Goal: Task Accomplishment & Management: Use online tool/utility

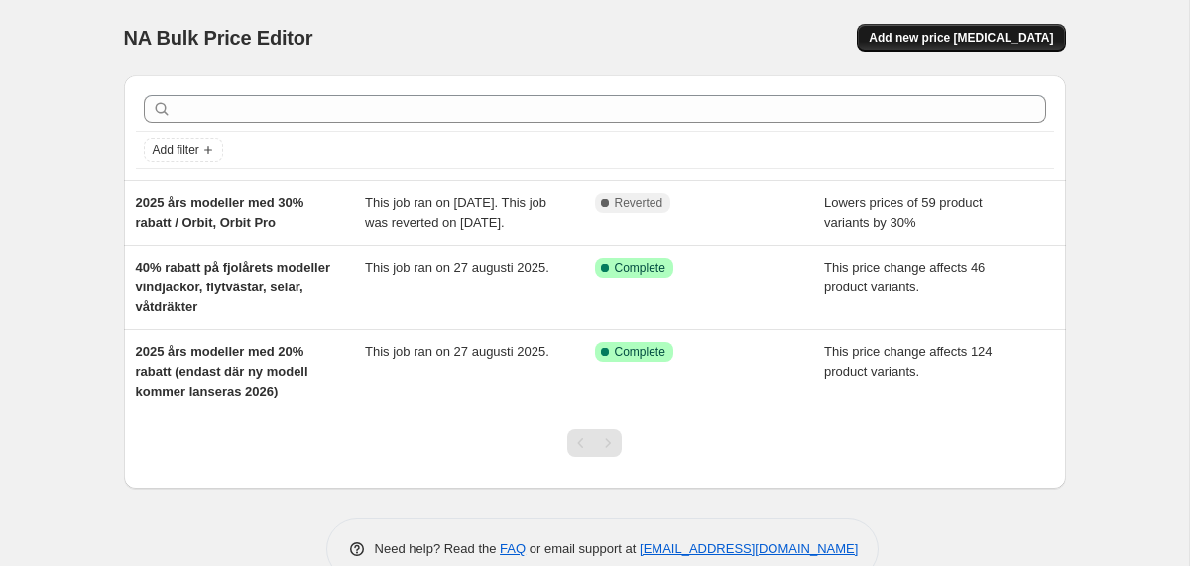
click at [944, 34] on span "Add new price change job" at bounding box center [961, 38] width 184 height 16
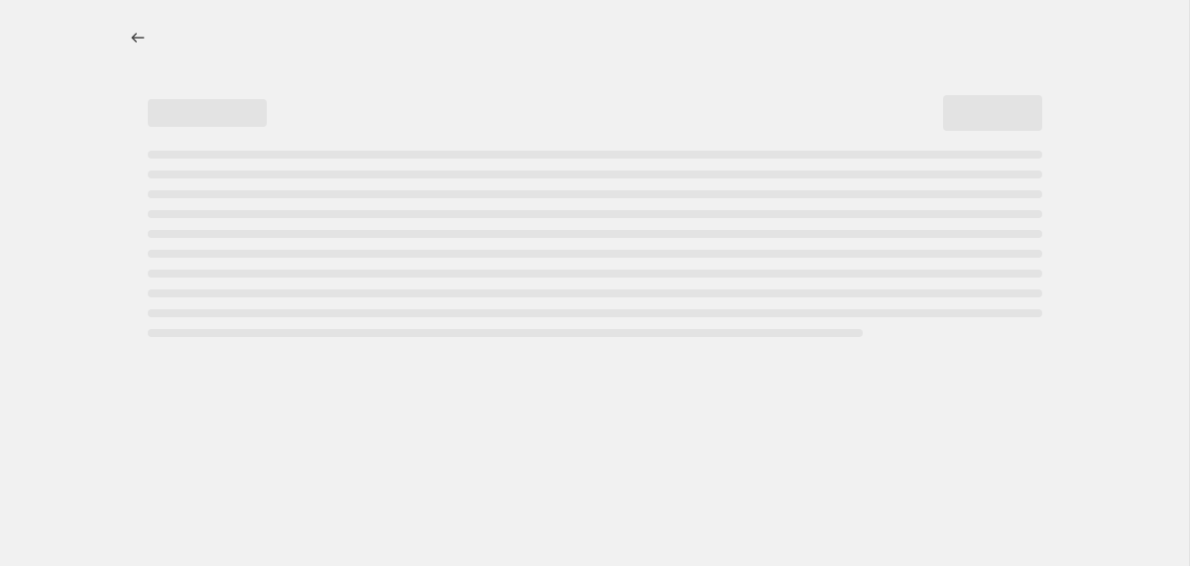
select select "percentage"
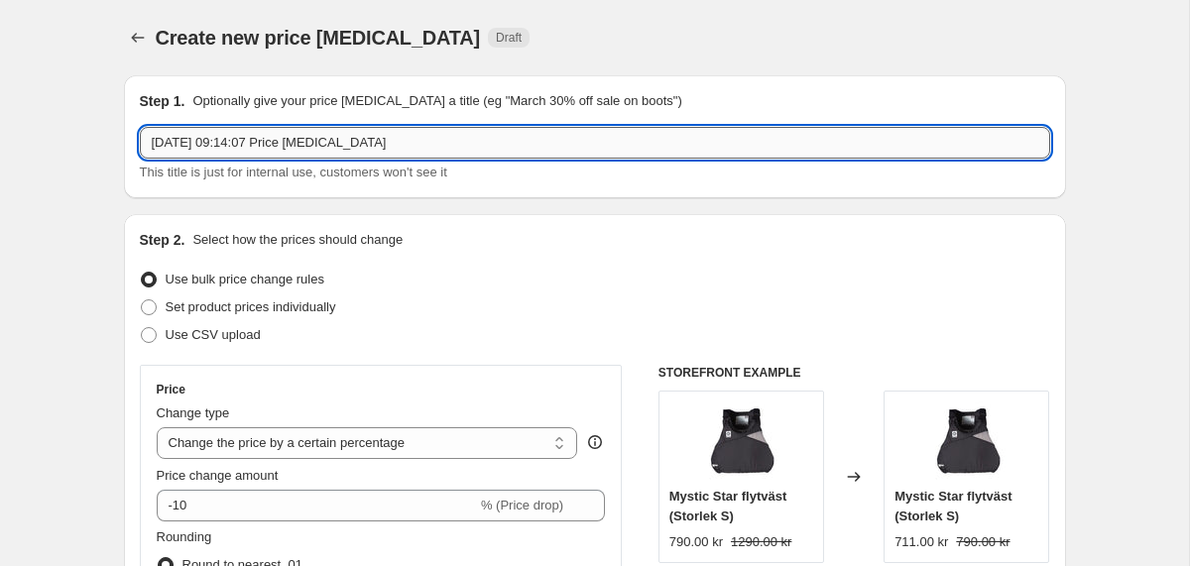
click at [331, 144] on input "16 sep. 2025 09:14:07 Price change job" at bounding box center [595, 143] width 910 height 32
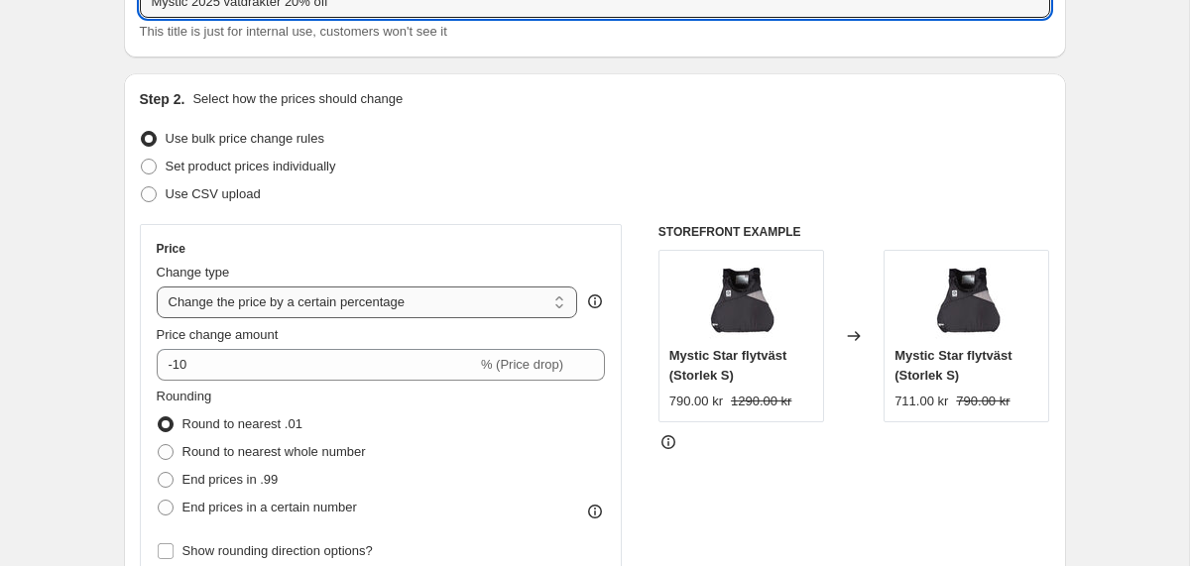
scroll to position [230, 0]
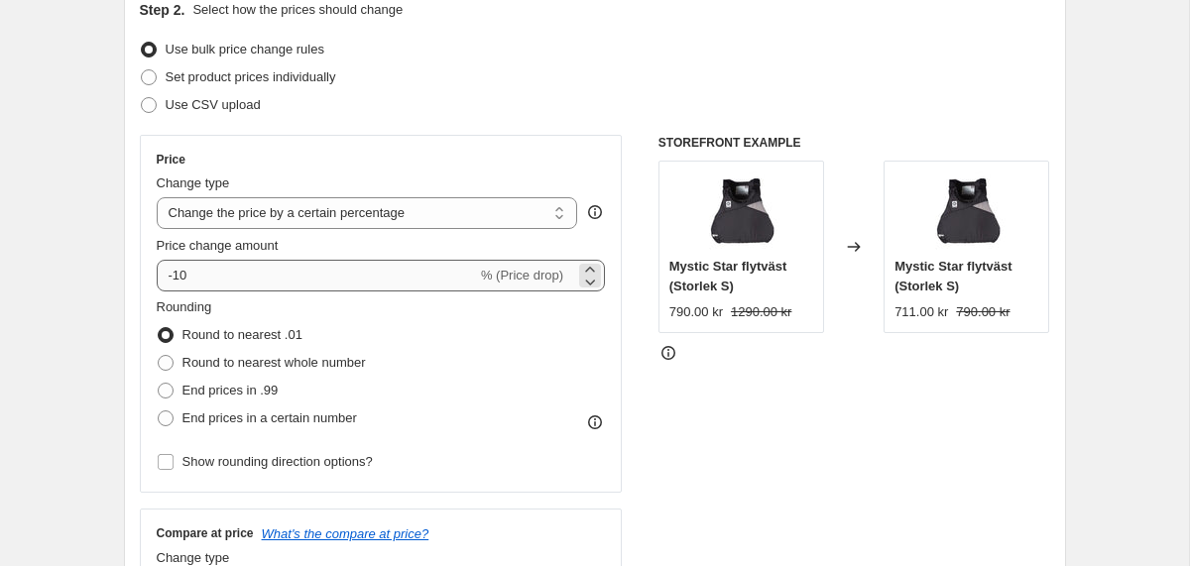
type input "Mystic 2025 våtdräkter 20% off"
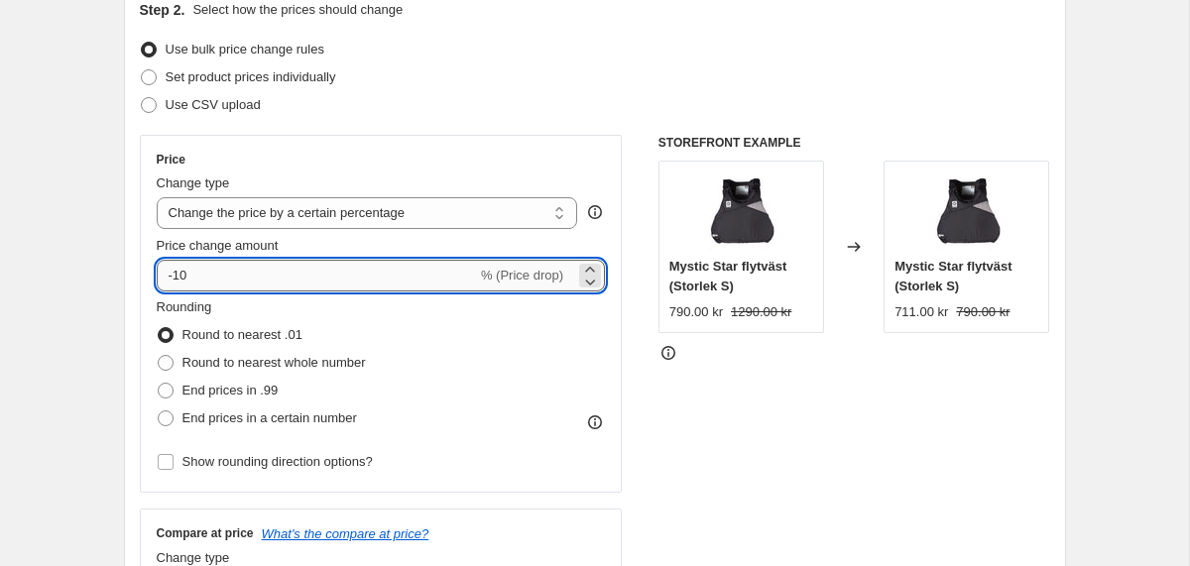
click at [300, 276] on input "-10" at bounding box center [317, 276] width 320 height 32
type input "-1"
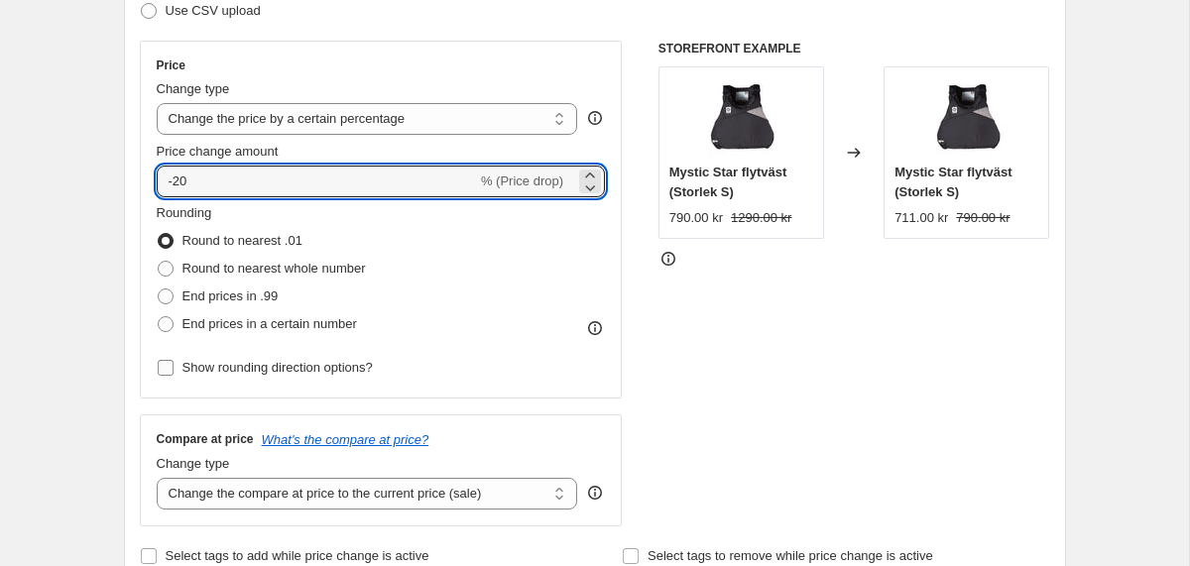
scroll to position [333, 0]
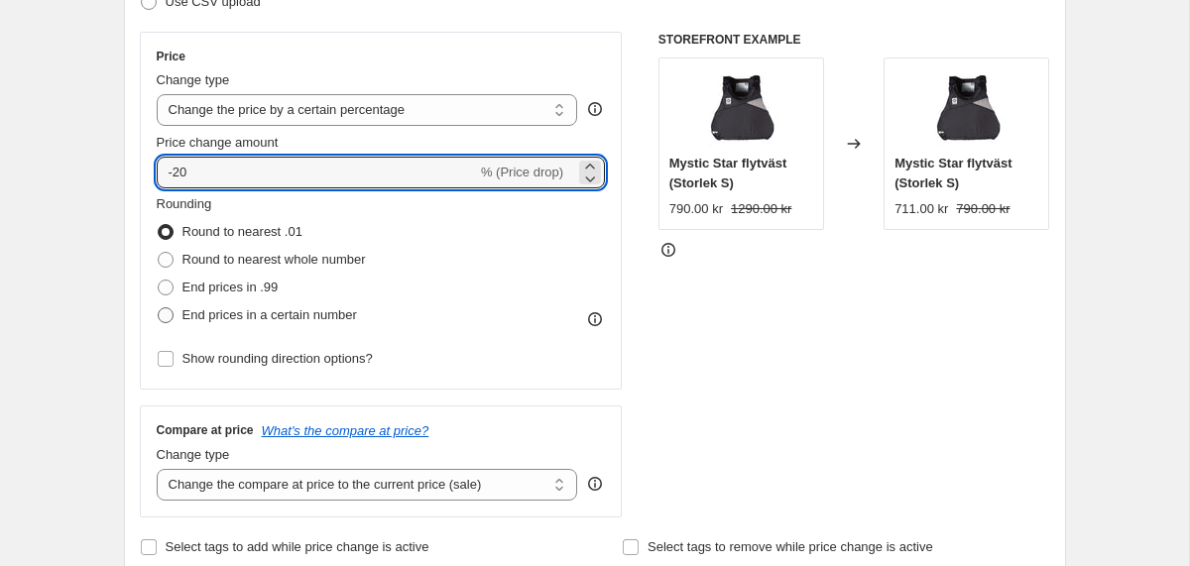
type input "-20"
click at [311, 319] on span "End prices in a certain number" at bounding box center [269, 314] width 175 height 15
click at [159, 308] on input "End prices in a certain number" at bounding box center [158, 307] width 1 height 1
radio input "true"
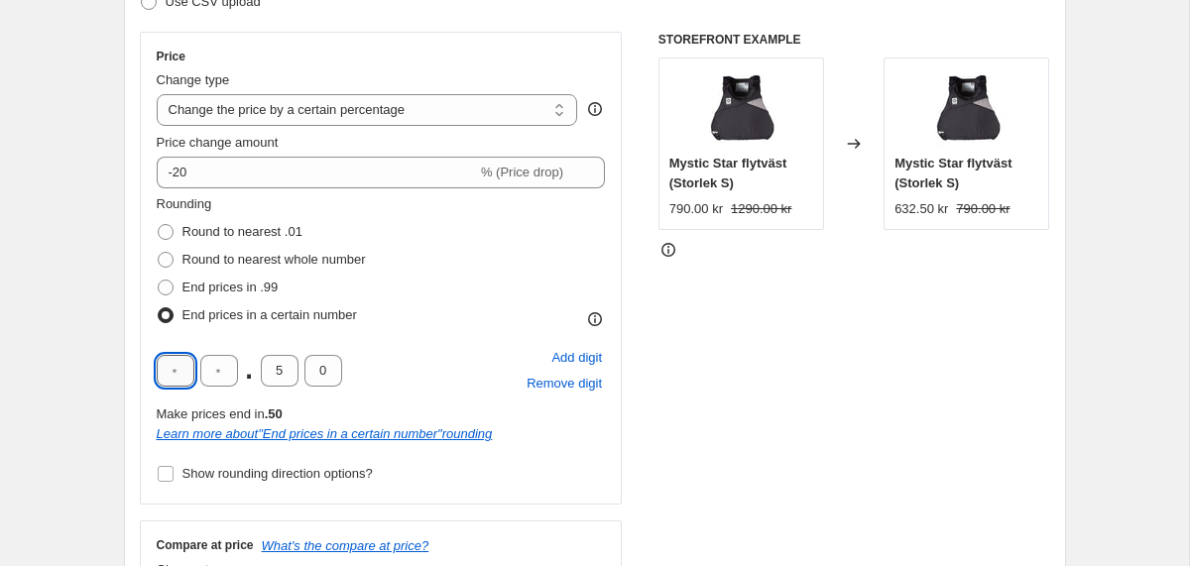
click at [180, 376] on input "text" at bounding box center [176, 371] width 38 height 32
type input "9"
type input "0"
drag, startPoint x: 285, startPoint y: 372, endPoint x: 269, endPoint y: 372, distance: 15.9
click at [269, 372] on input "5" at bounding box center [280, 371] width 38 height 32
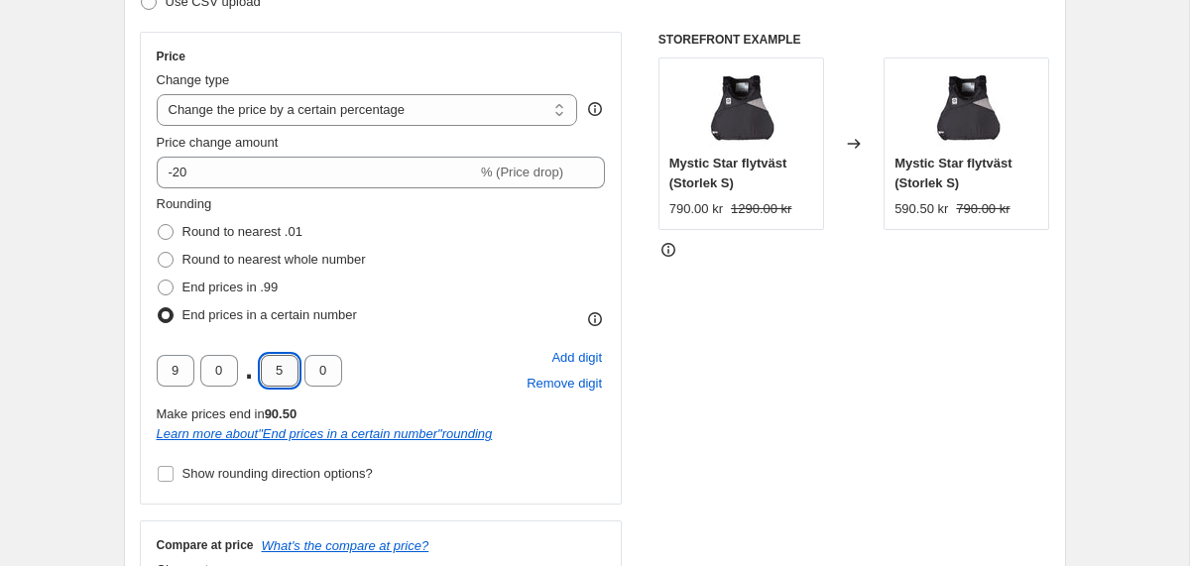
type input "0"
click at [505, 321] on div "Rounding Round to nearest .01 Round to nearest whole number End prices in .99 E…" at bounding box center [381, 261] width 449 height 135
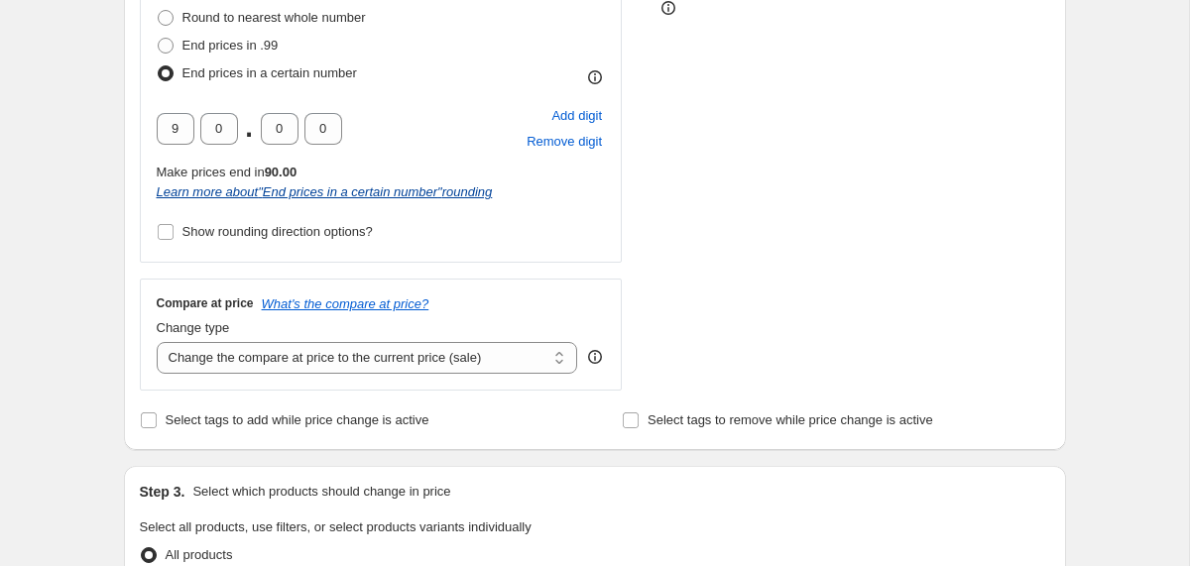
scroll to position [622, 0]
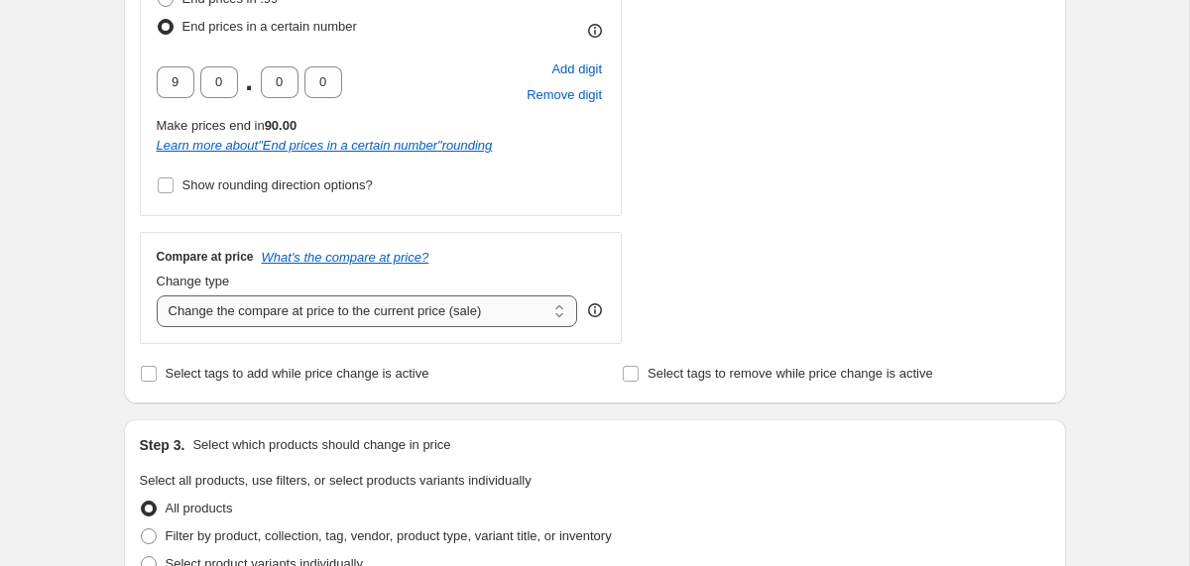
click at [445, 313] on select "Change the compare at price to the current price (sale) Change the compare at p…" at bounding box center [367, 312] width 421 height 32
select select "no_change"
click at [157, 296] on select "Change the compare at price to the current price (sale) Change the compare at p…" at bounding box center [367, 312] width 421 height 32
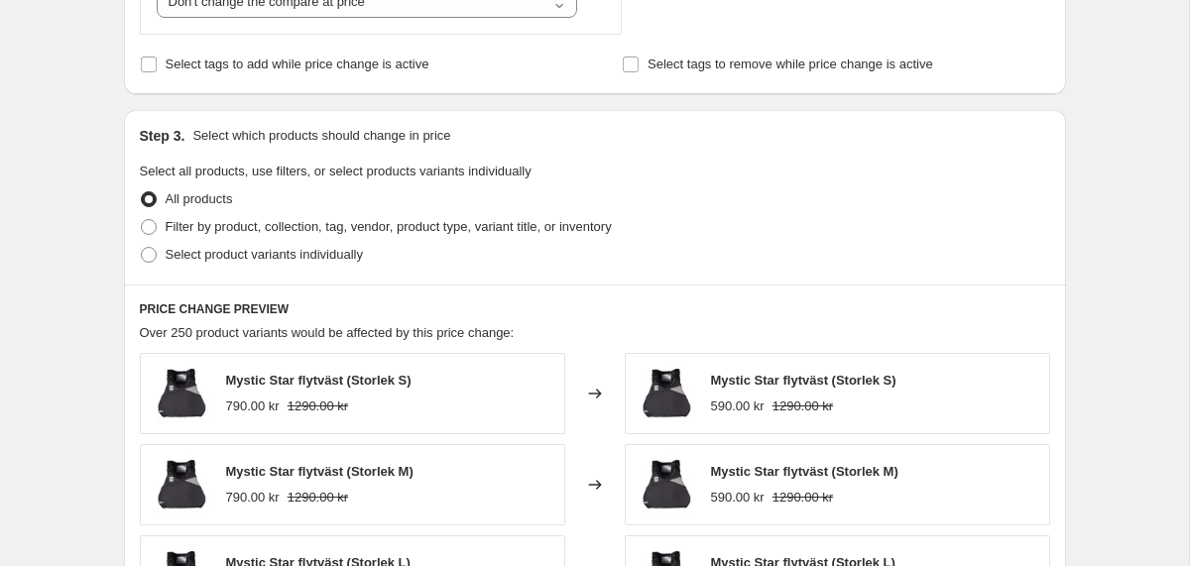
scroll to position [958, 0]
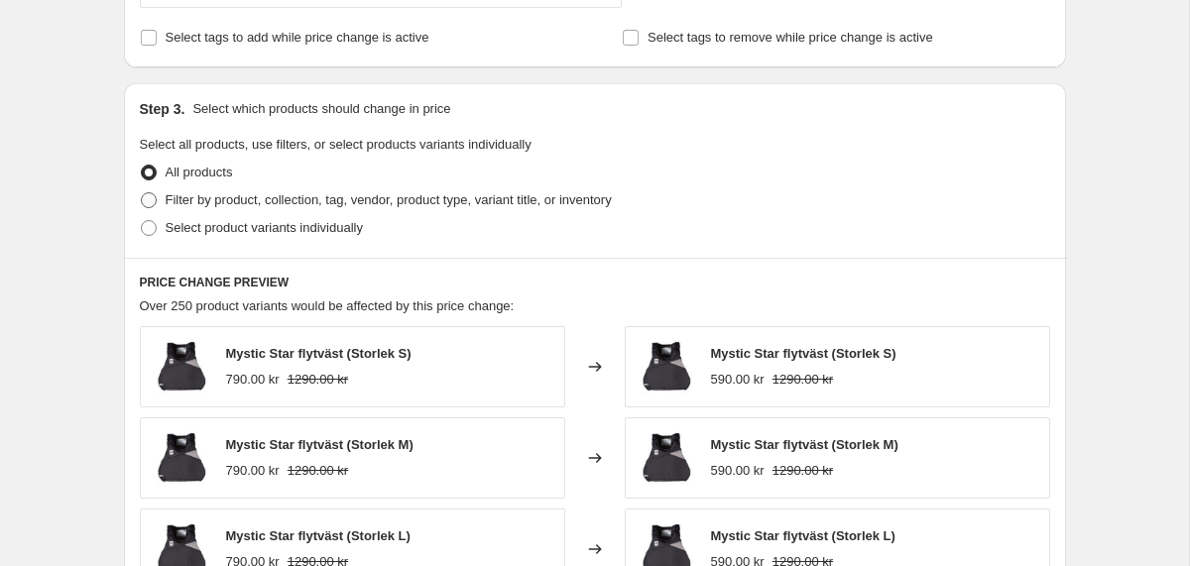
click at [150, 197] on span at bounding box center [149, 200] width 16 height 16
click at [142, 193] on input "Filter by product, collection, tag, vendor, product type, variant title, or inv…" at bounding box center [141, 192] width 1 height 1
radio input "true"
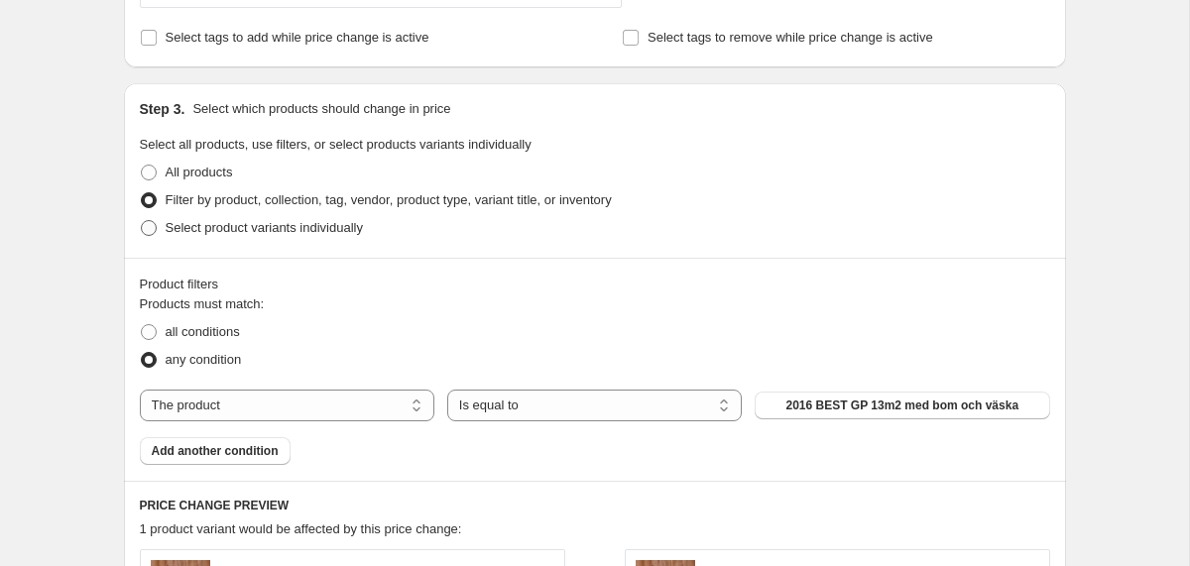
click at [157, 232] on label "Select product variants individually" at bounding box center [251, 228] width 223 height 28
click at [142, 221] on input "Select product variants individually" at bounding box center [141, 220] width 1 height 1
radio input "true"
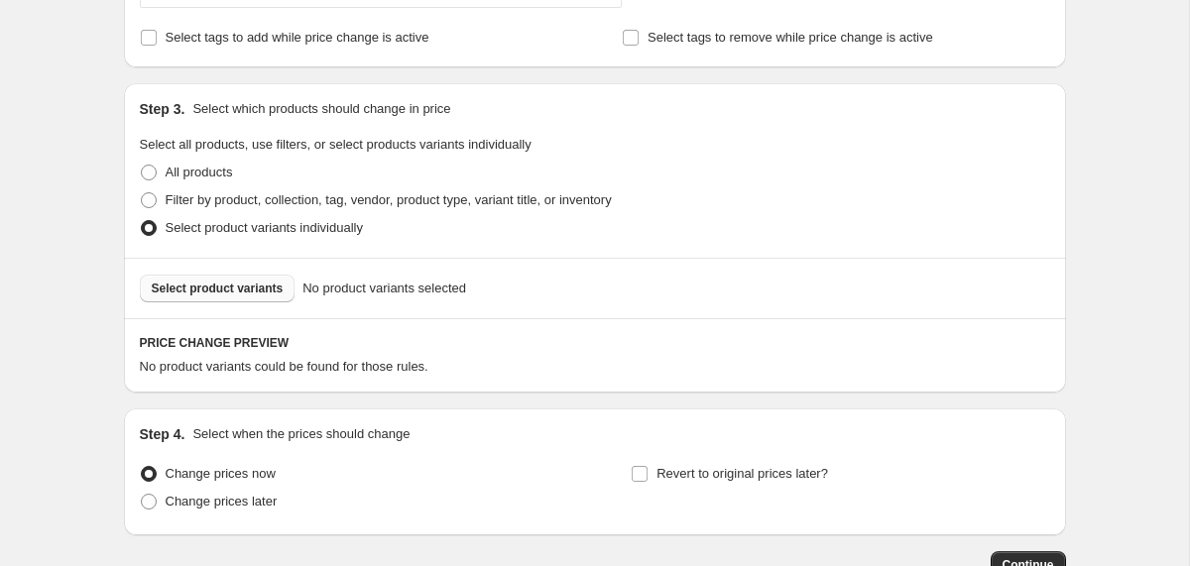
click at [275, 288] on span "Select product variants" at bounding box center [218, 289] width 132 height 16
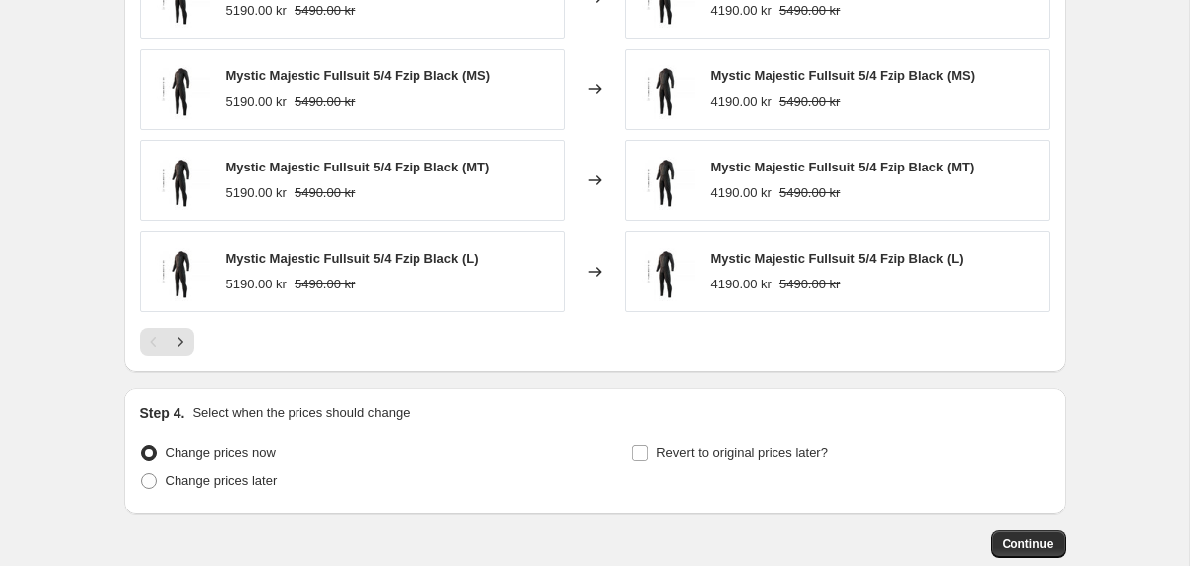
scroll to position [1506, 0]
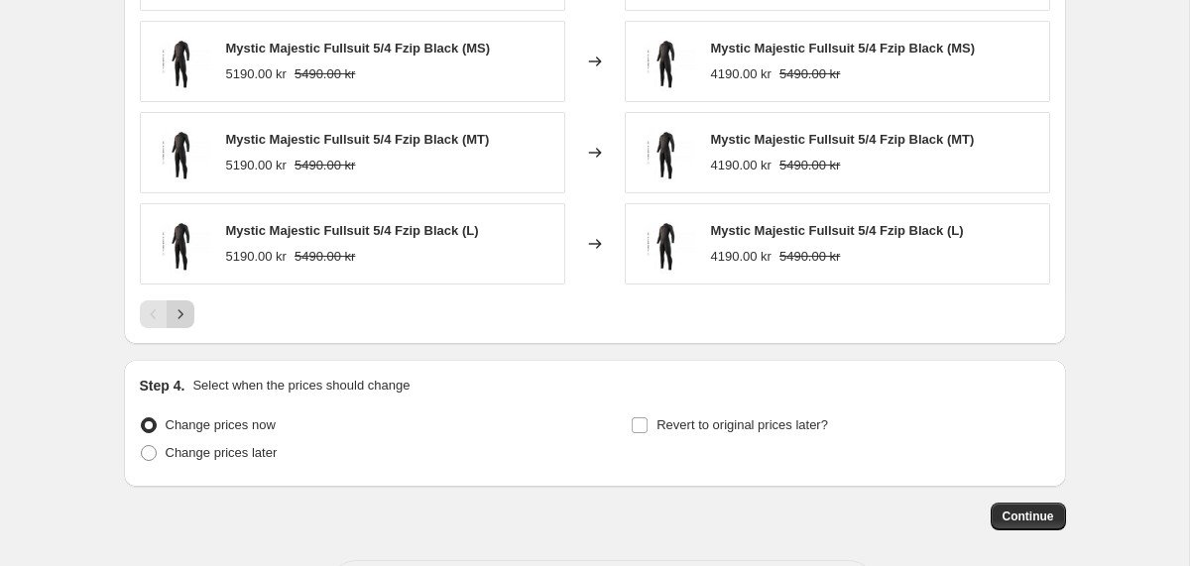
click at [180, 315] on icon "Next" at bounding box center [181, 314] width 20 height 20
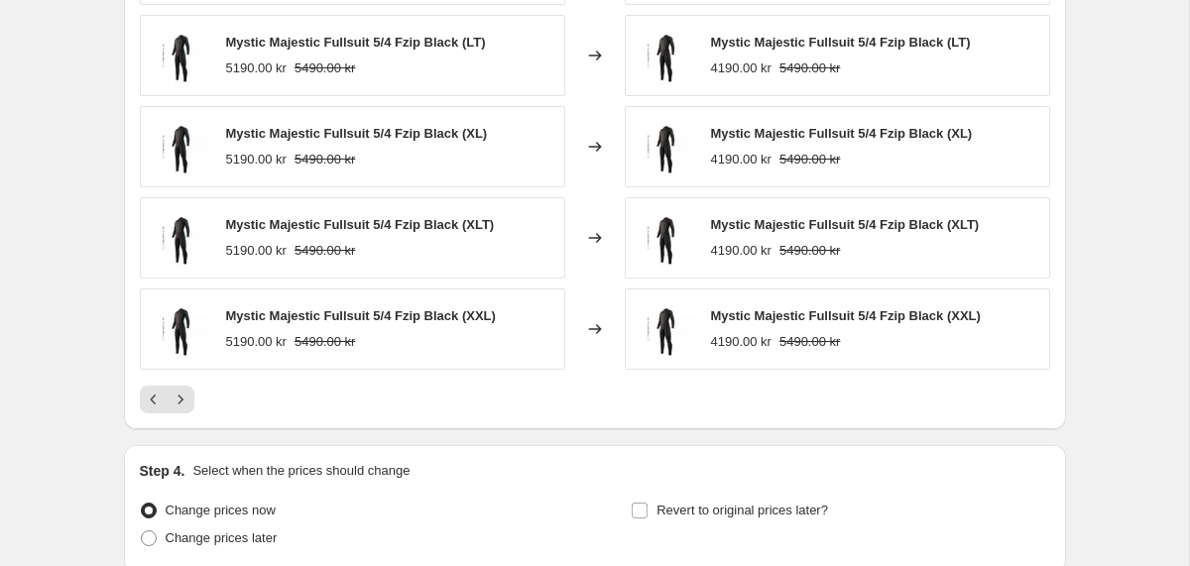
scroll to position [1416, 0]
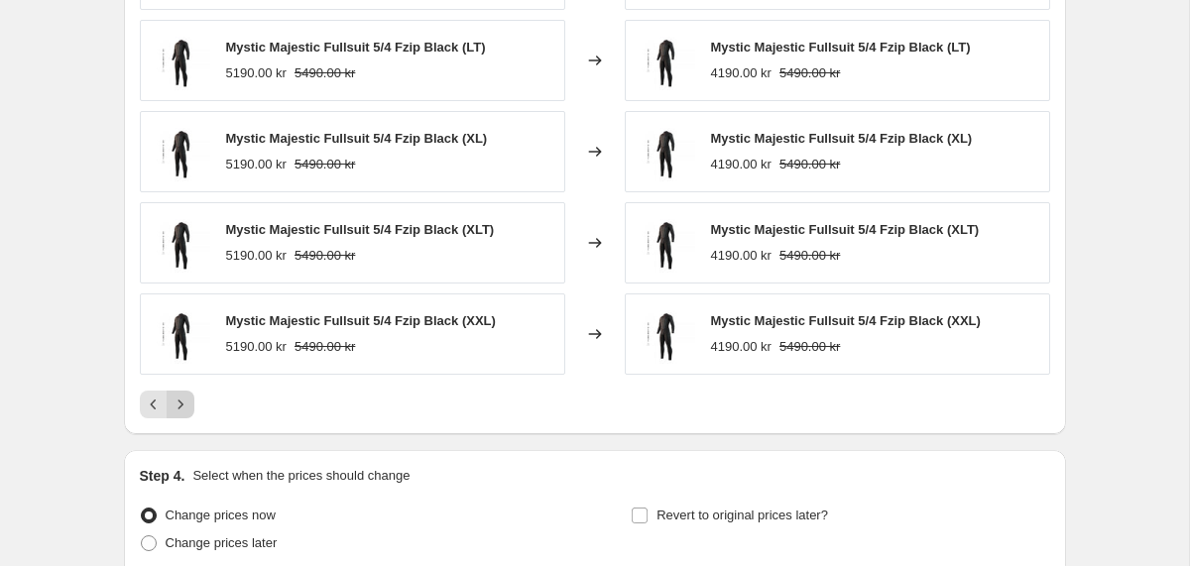
click at [177, 402] on icon "Next" at bounding box center [181, 405] width 20 height 20
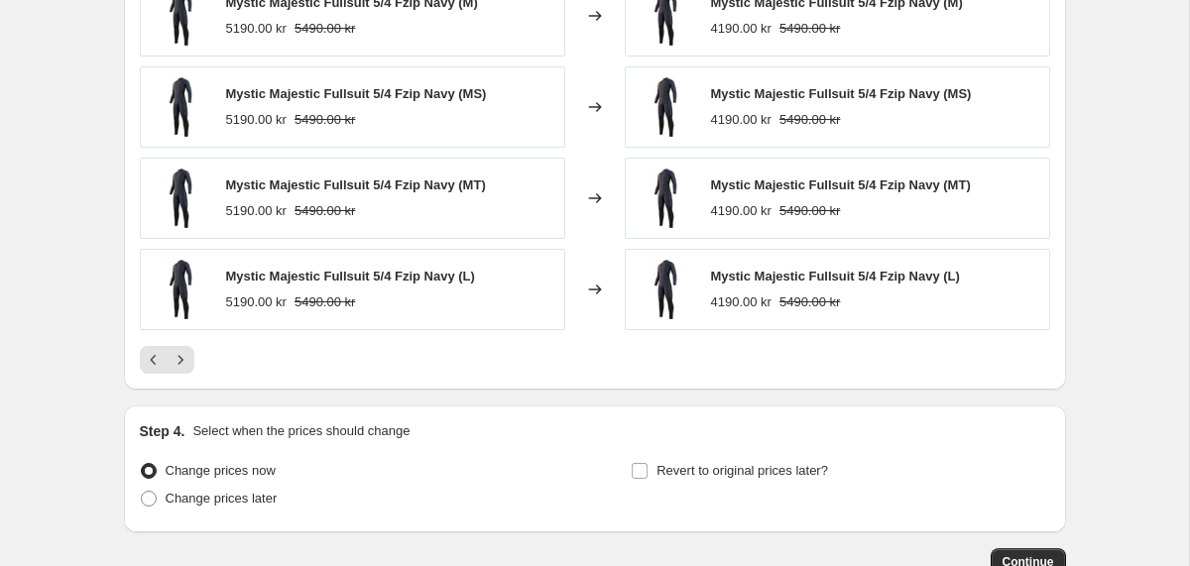
scroll to position [1494, 0]
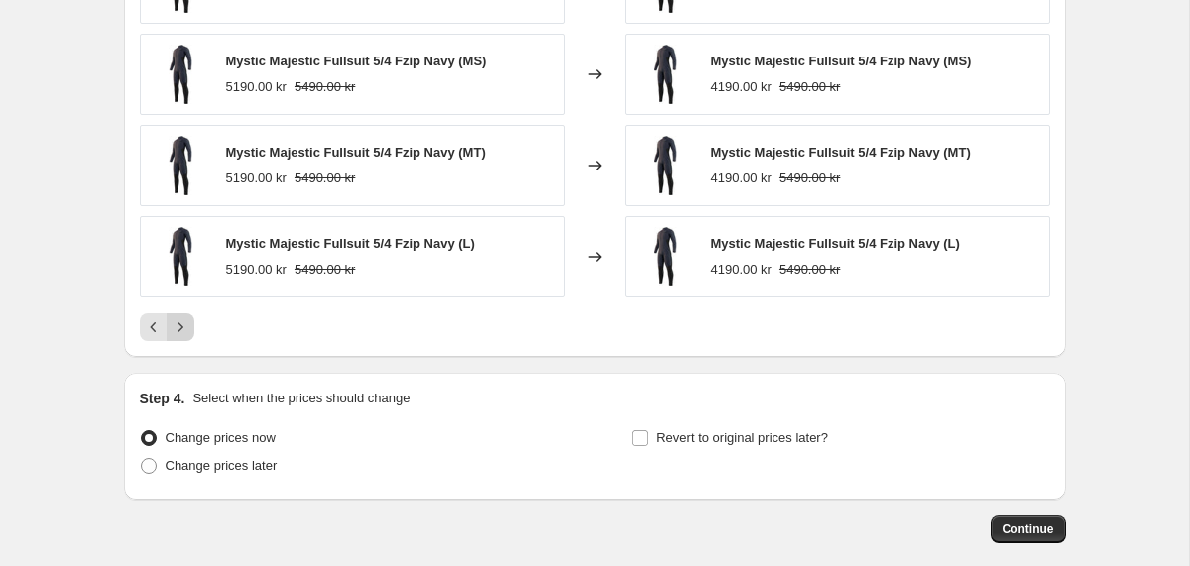
click at [185, 329] on icon "Next" at bounding box center [181, 327] width 20 height 20
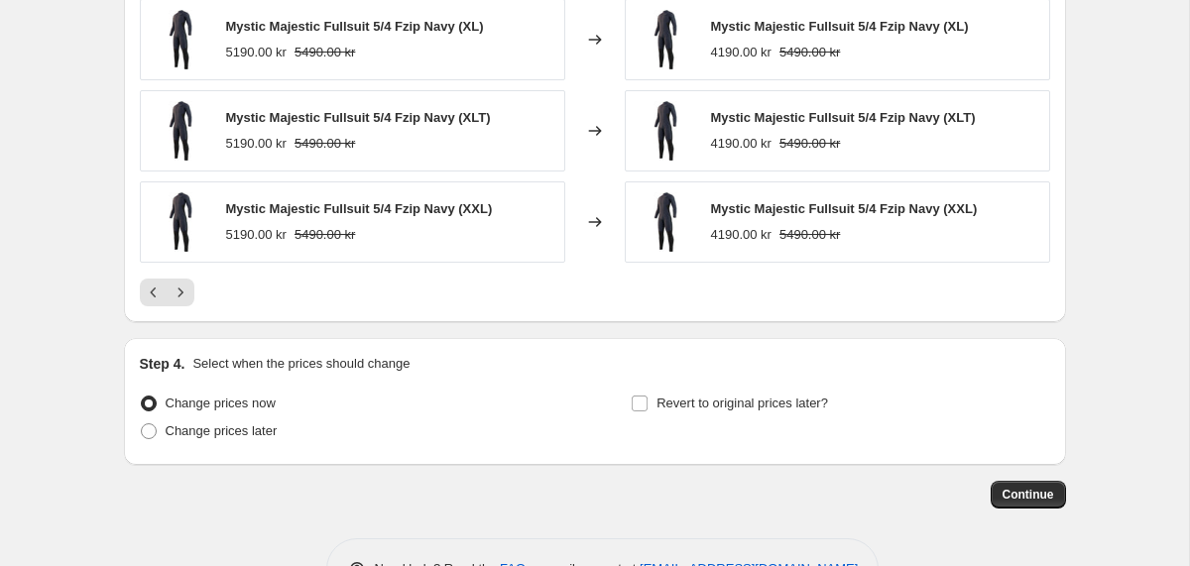
scroll to position [1529, 0]
click at [178, 292] on icon "Next" at bounding box center [181, 292] width 20 height 20
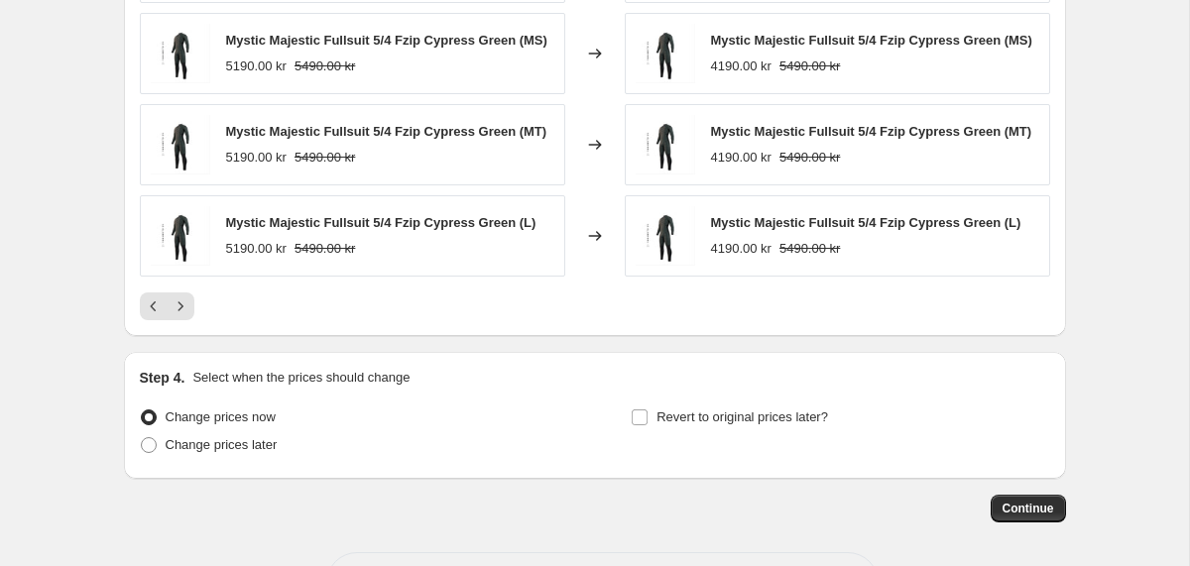
scroll to position [1489, 0]
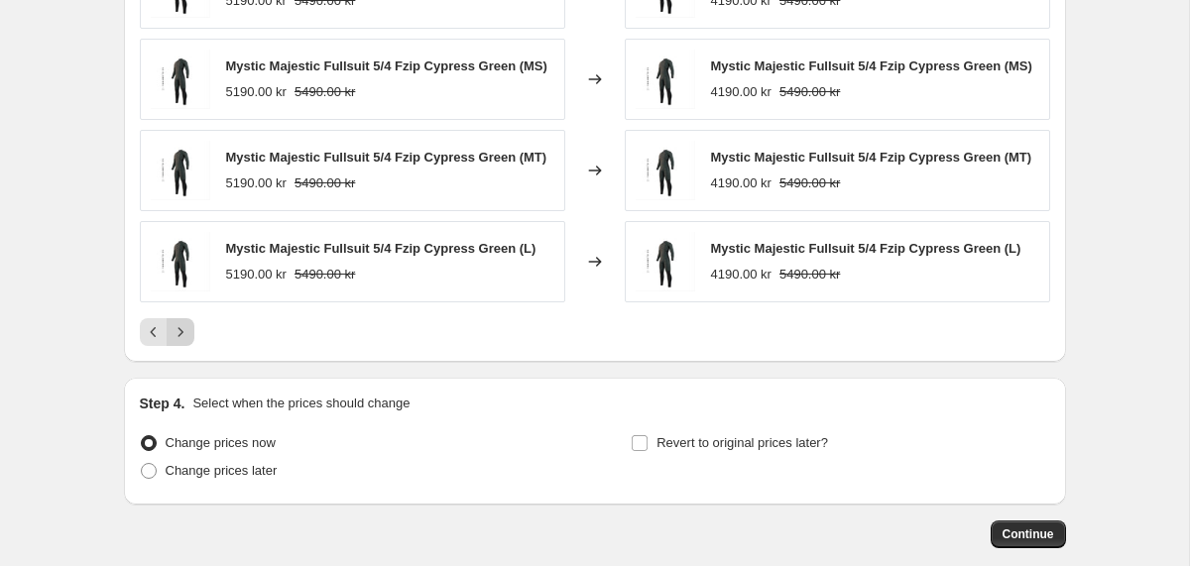
click at [186, 342] on icon "Next" at bounding box center [181, 332] width 20 height 20
click at [176, 342] on icon "Next" at bounding box center [181, 332] width 20 height 20
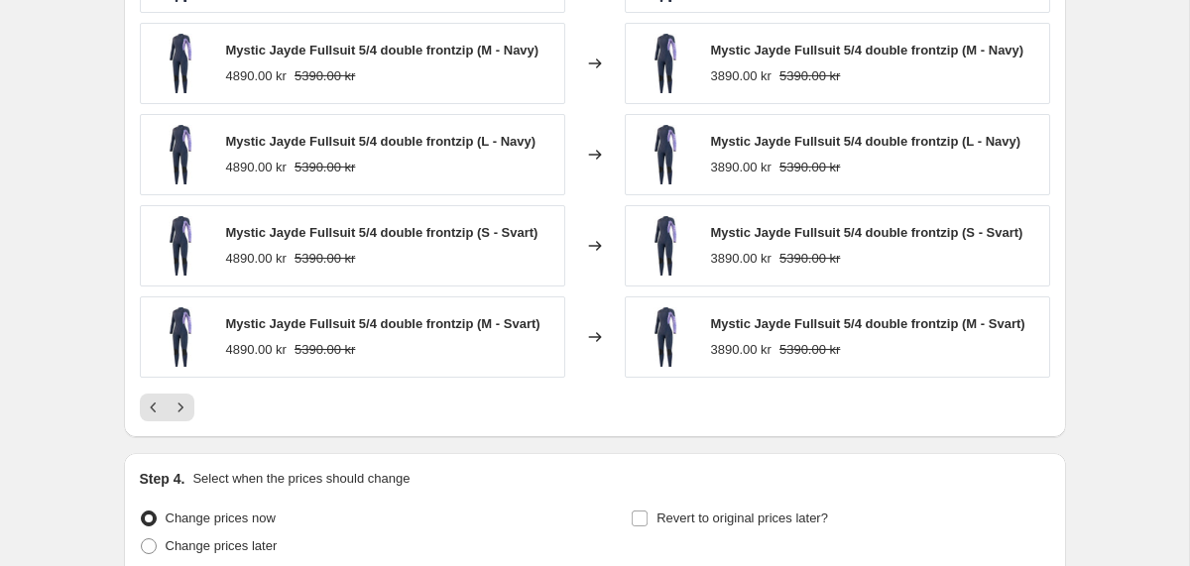
scroll to position [1405, 0]
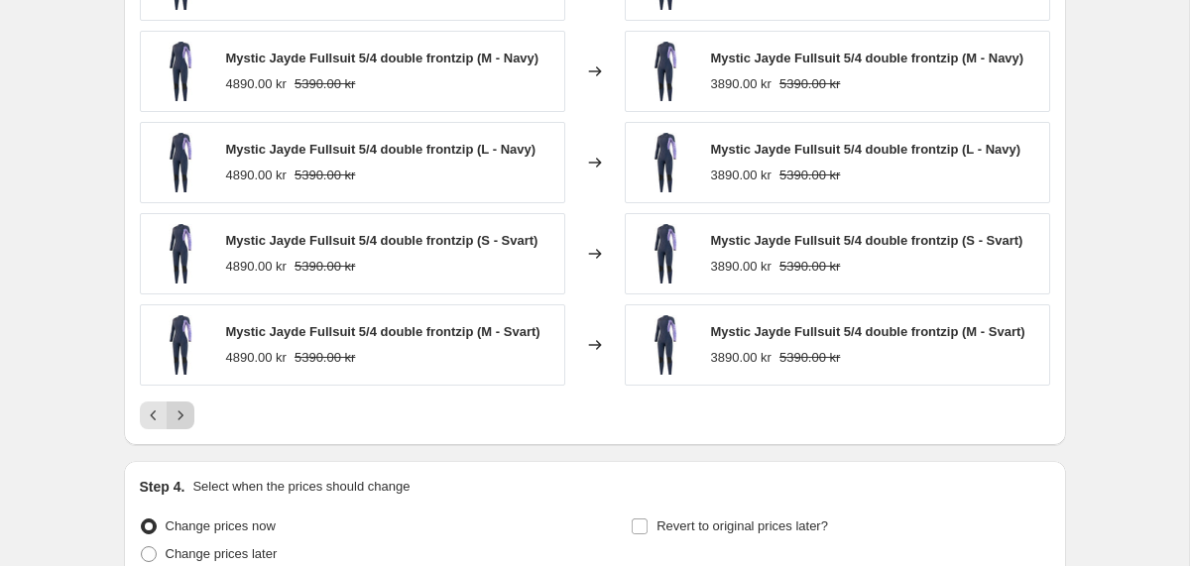
click at [176, 420] on icon "Next" at bounding box center [181, 416] width 20 height 20
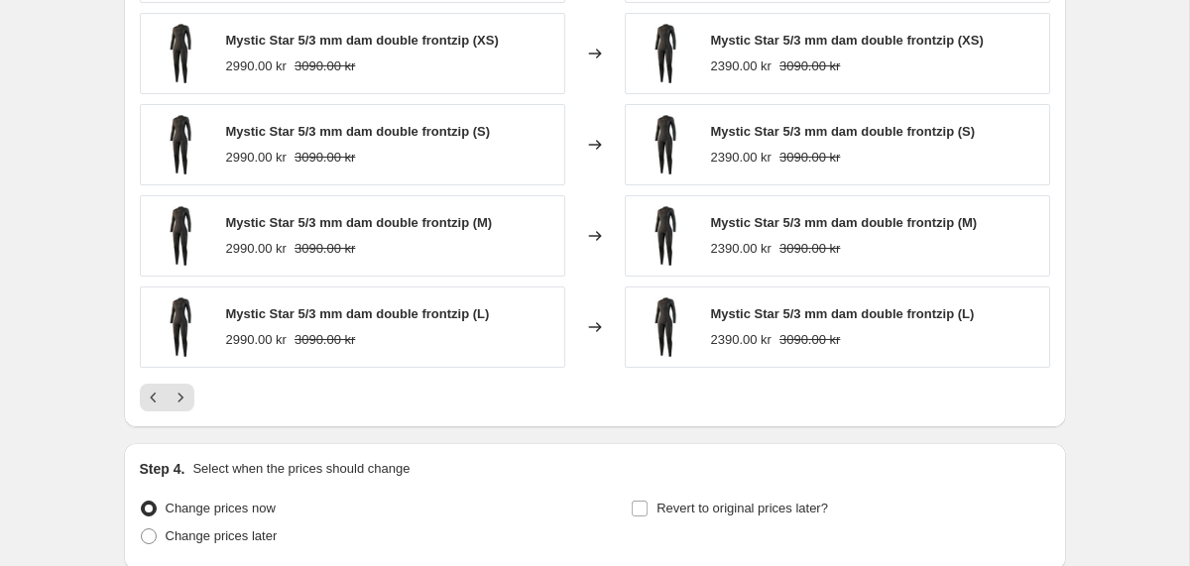
scroll to position [1428, 0]
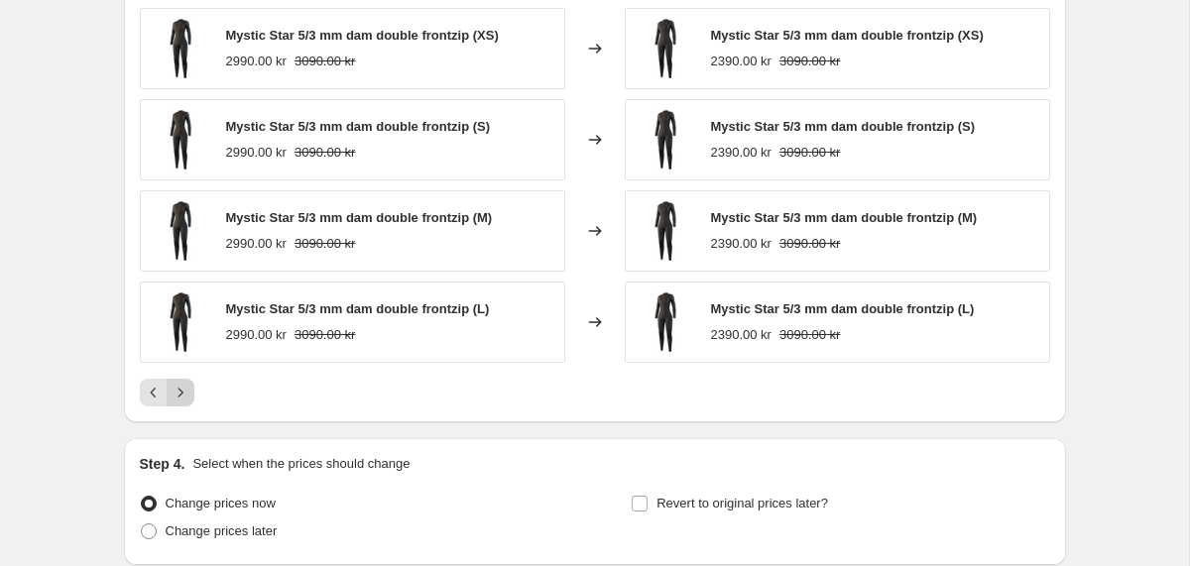
click at [182, 400] on icon "Next" at bounding box center [181, 393] width 20 height 20
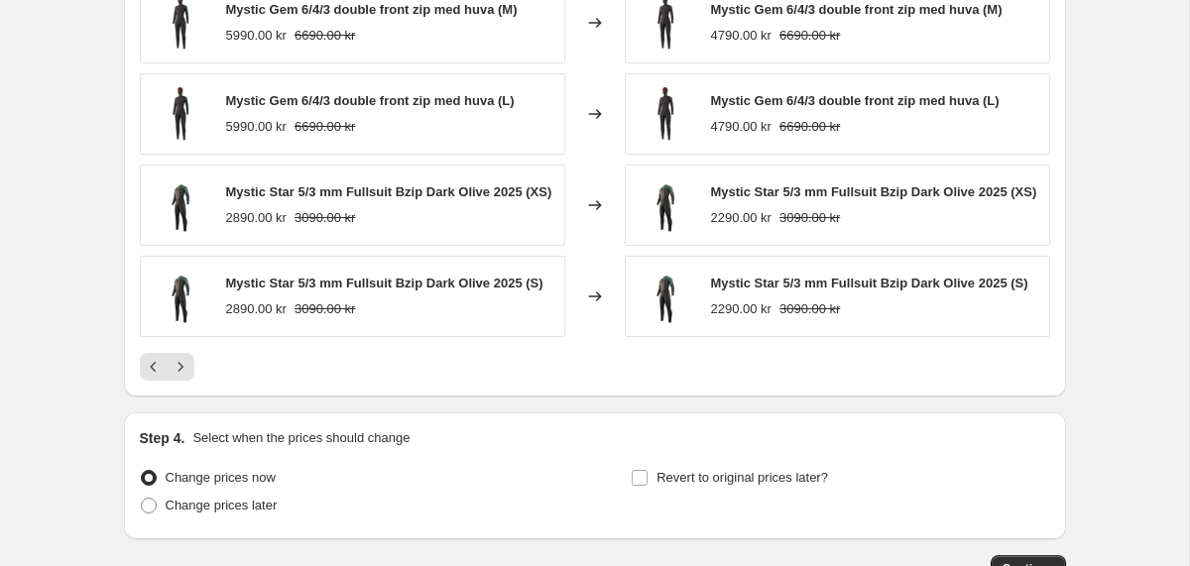
scroll to position [1460, 0]
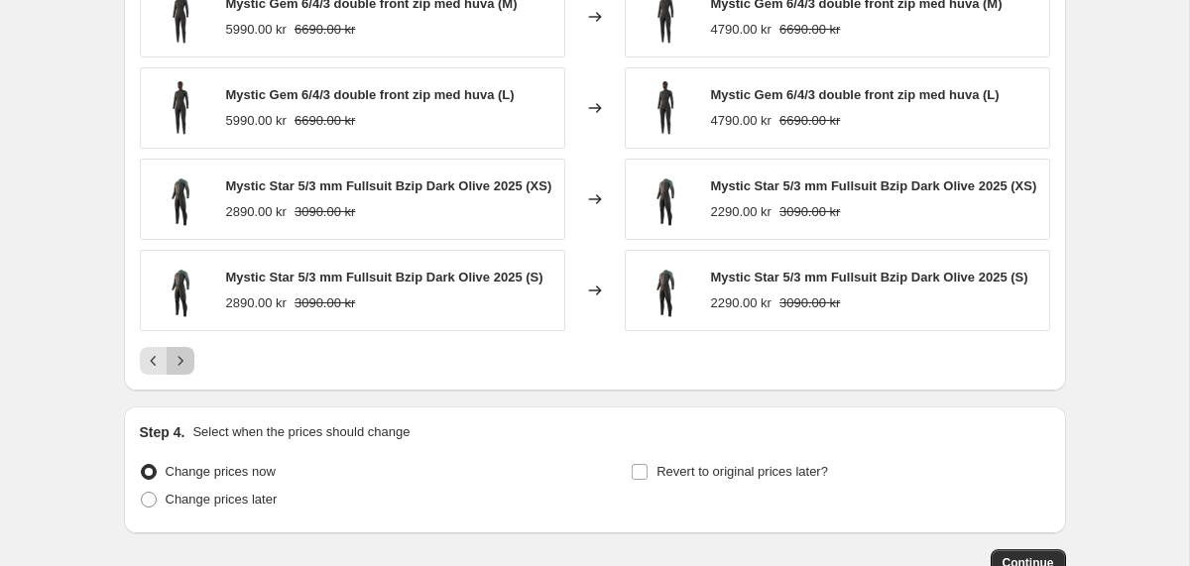
click at [180, 371] on icon "Next" at bounding box center [181, 361] width 20 height 20
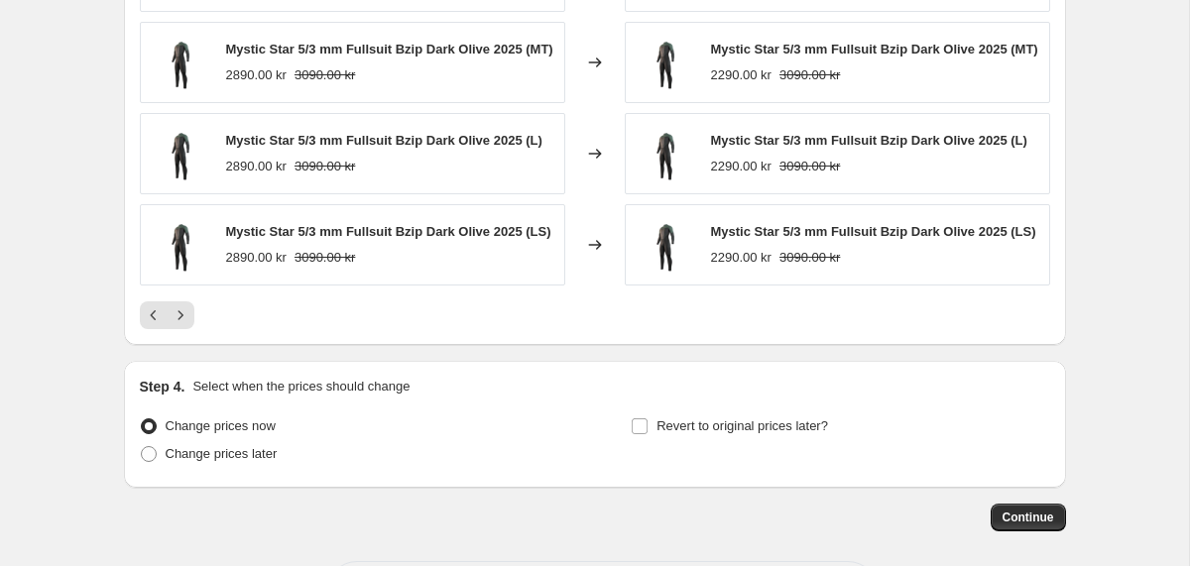
scroll to position [1509, 0]
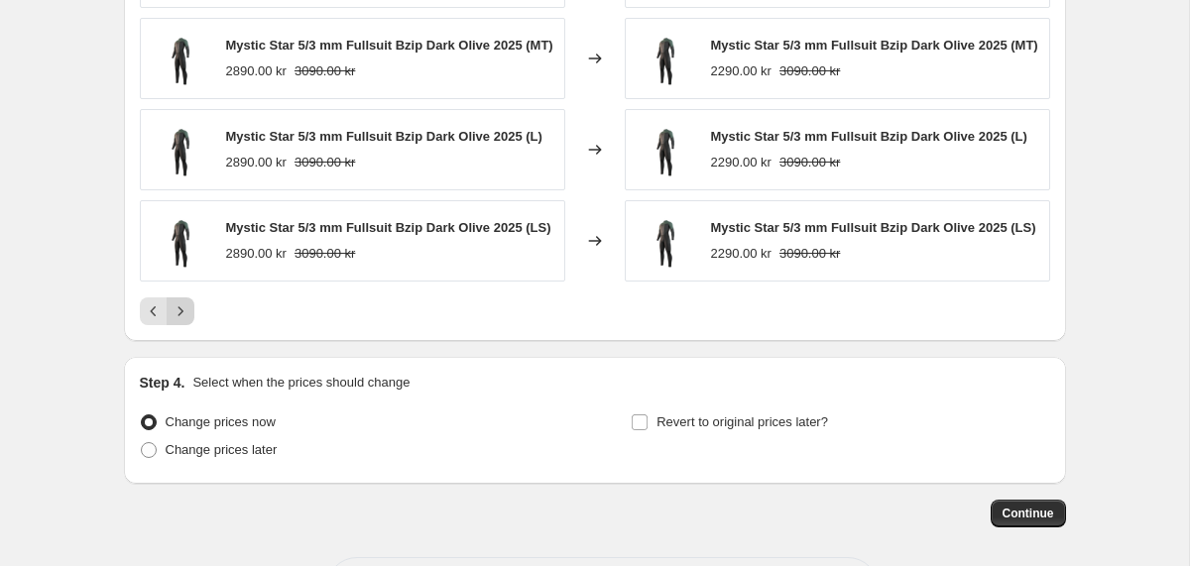
click at [181, 315] on icon "Next" at bounding box center [180, 310] width 5 height 9
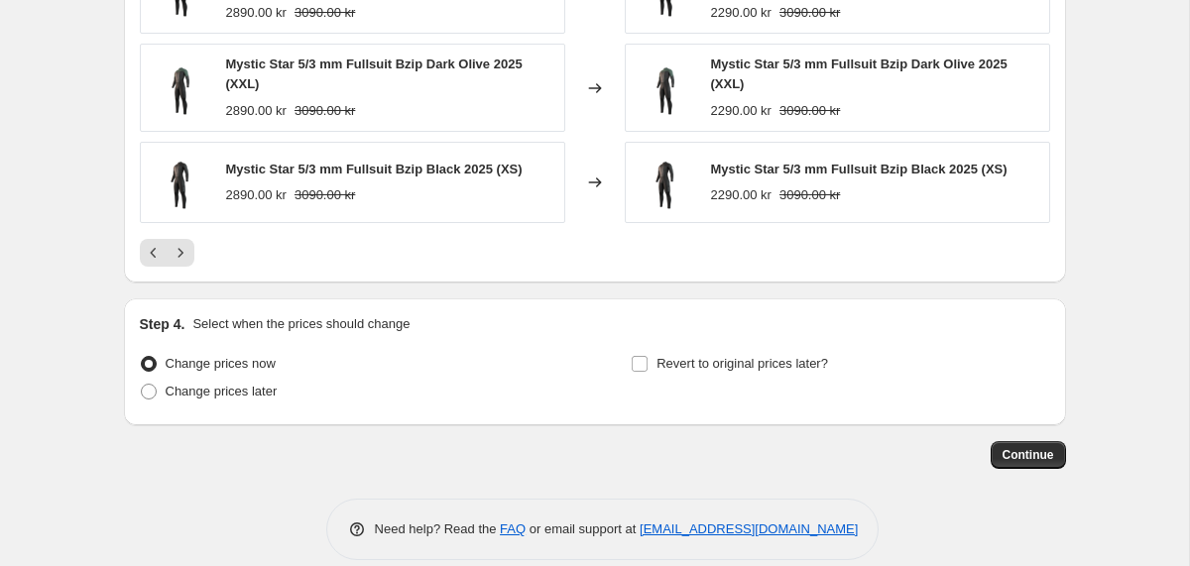
scroll to position [1617, 0]
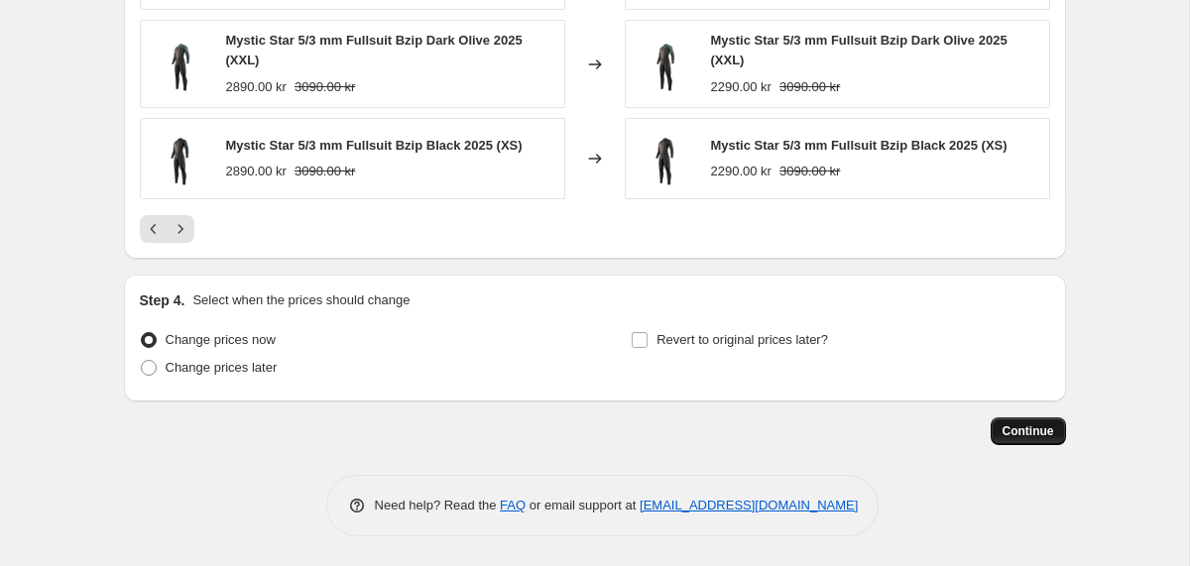
click at [1023, 436] on span "Continue" at bounding box center [1029, 431] width 52 height 16
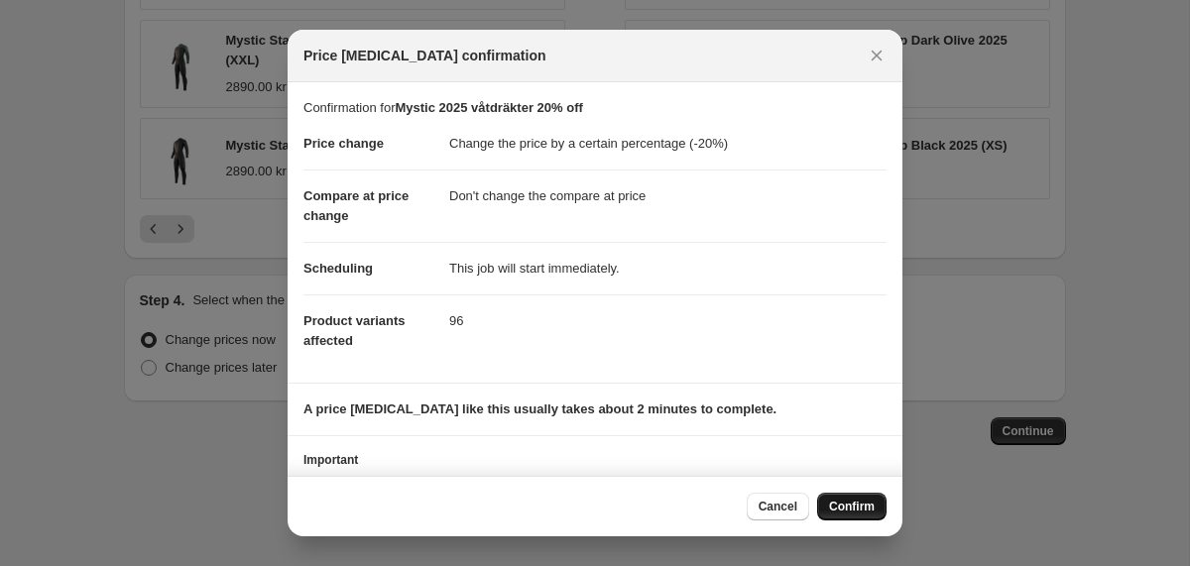
click at [830, 504] on span "Confirm" at bounding box center [852, 507] width 46 height 16
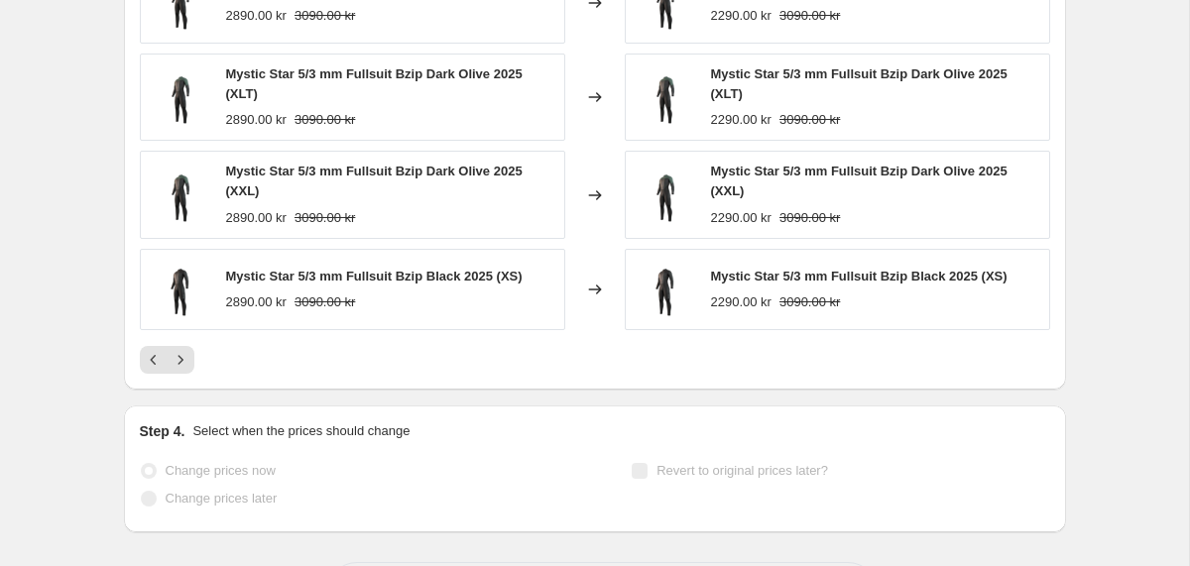
scroll to position [1668, 0]
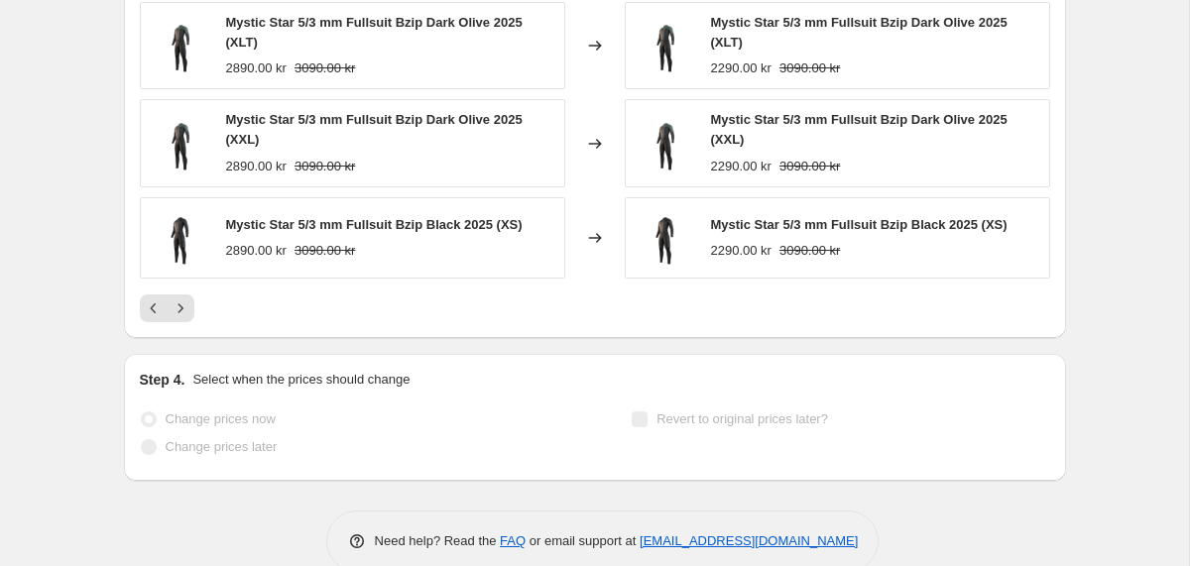
select select "percentage"
select select "no_change"
